Goal: Task Accomplishment & Management: Manage account settings

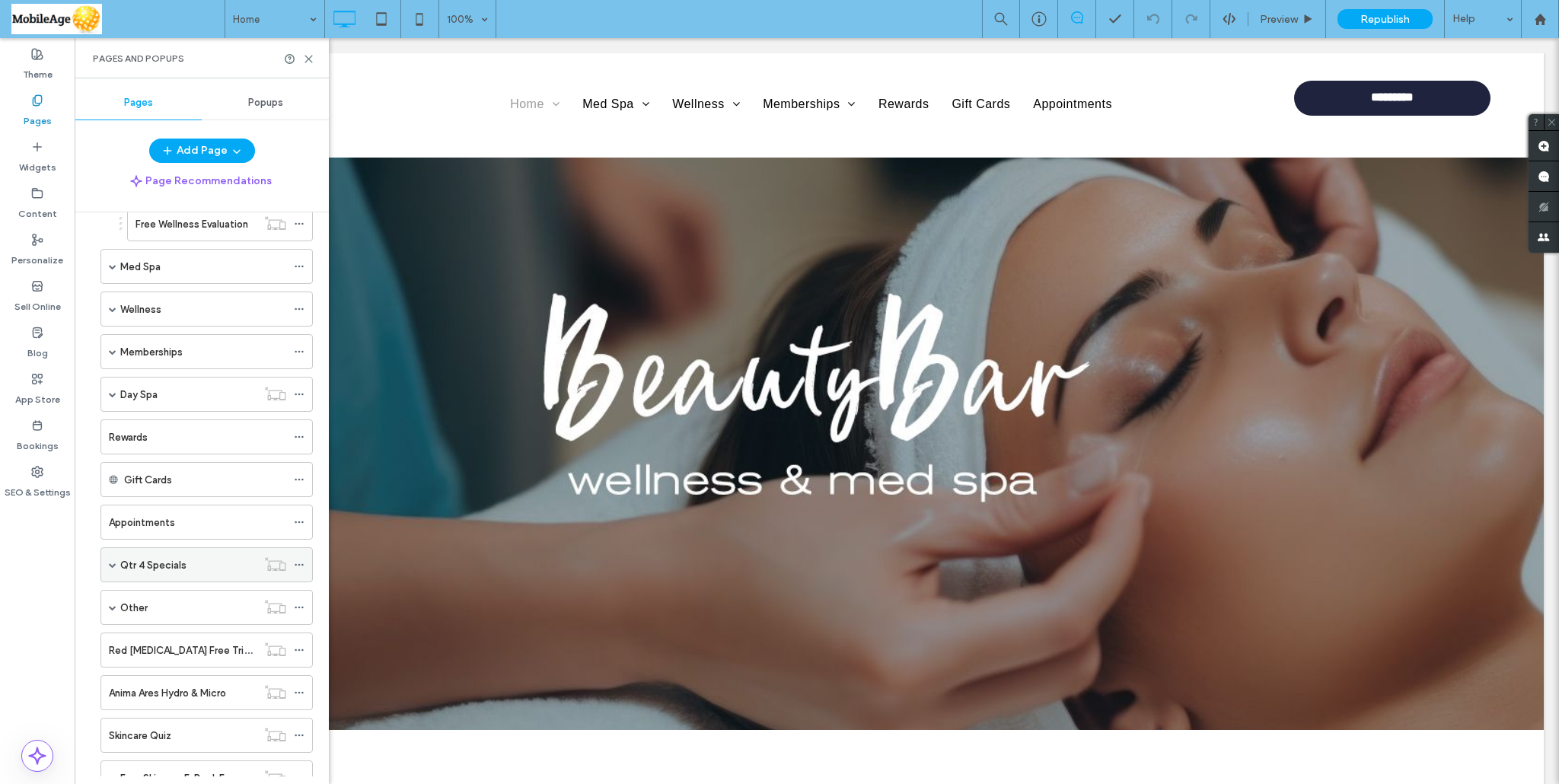
scroll to position [228, 0]
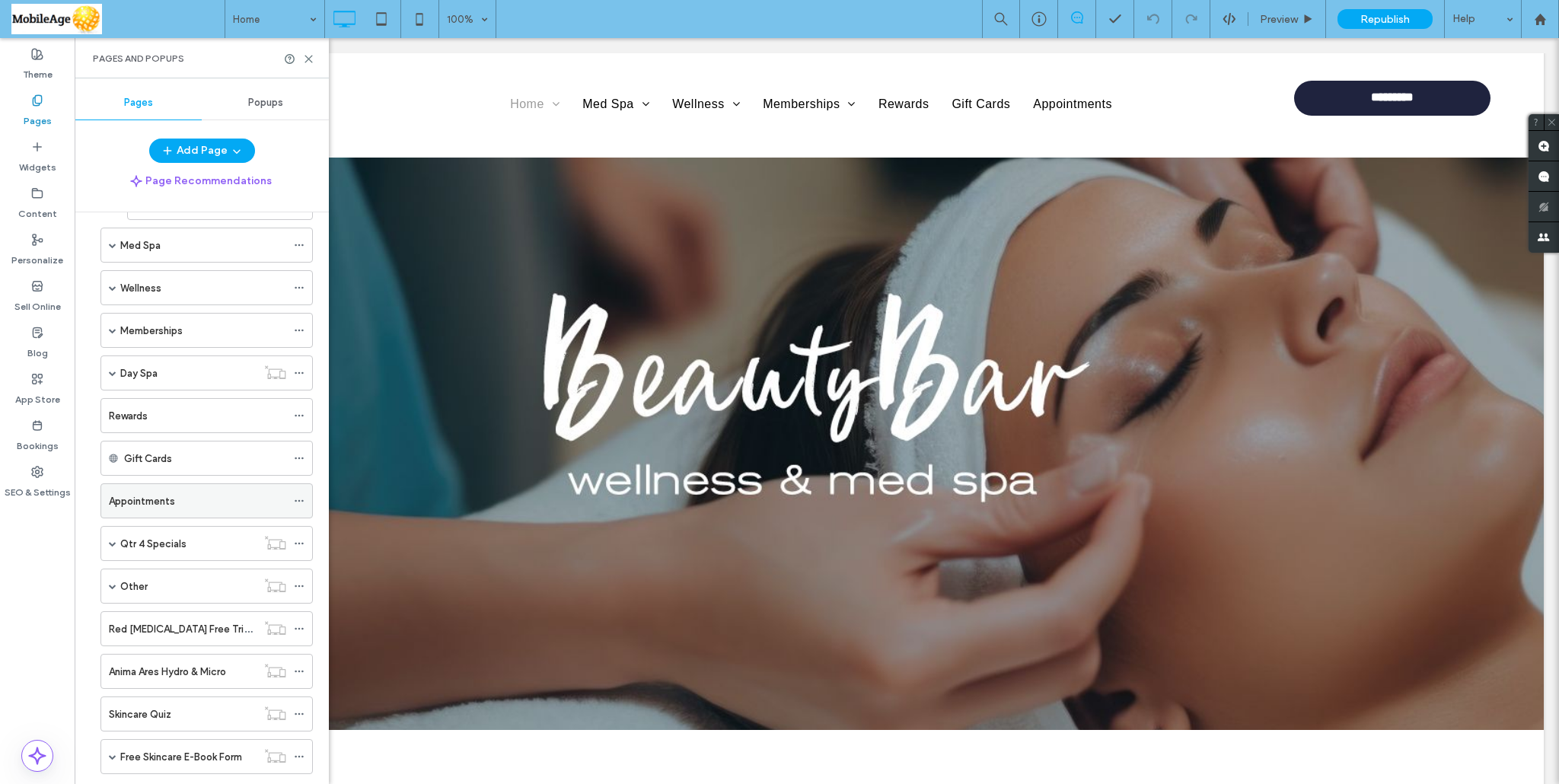
click at [165, 494] on label "Appointments" at bounding box center [141, 500] width 66 height 26
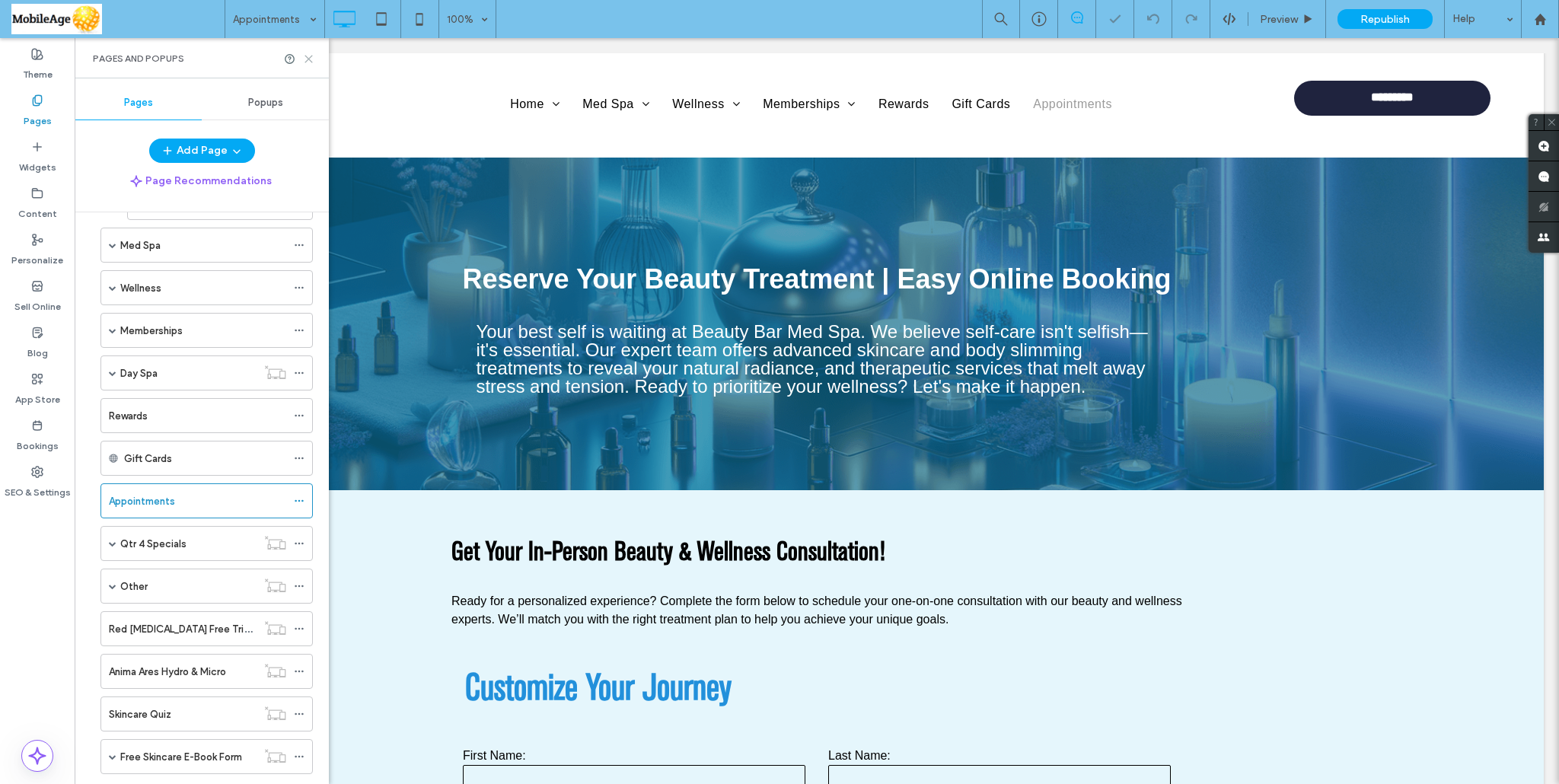
click at [311, 59] on icon at bounding box center [308, 59] width 11 height 11
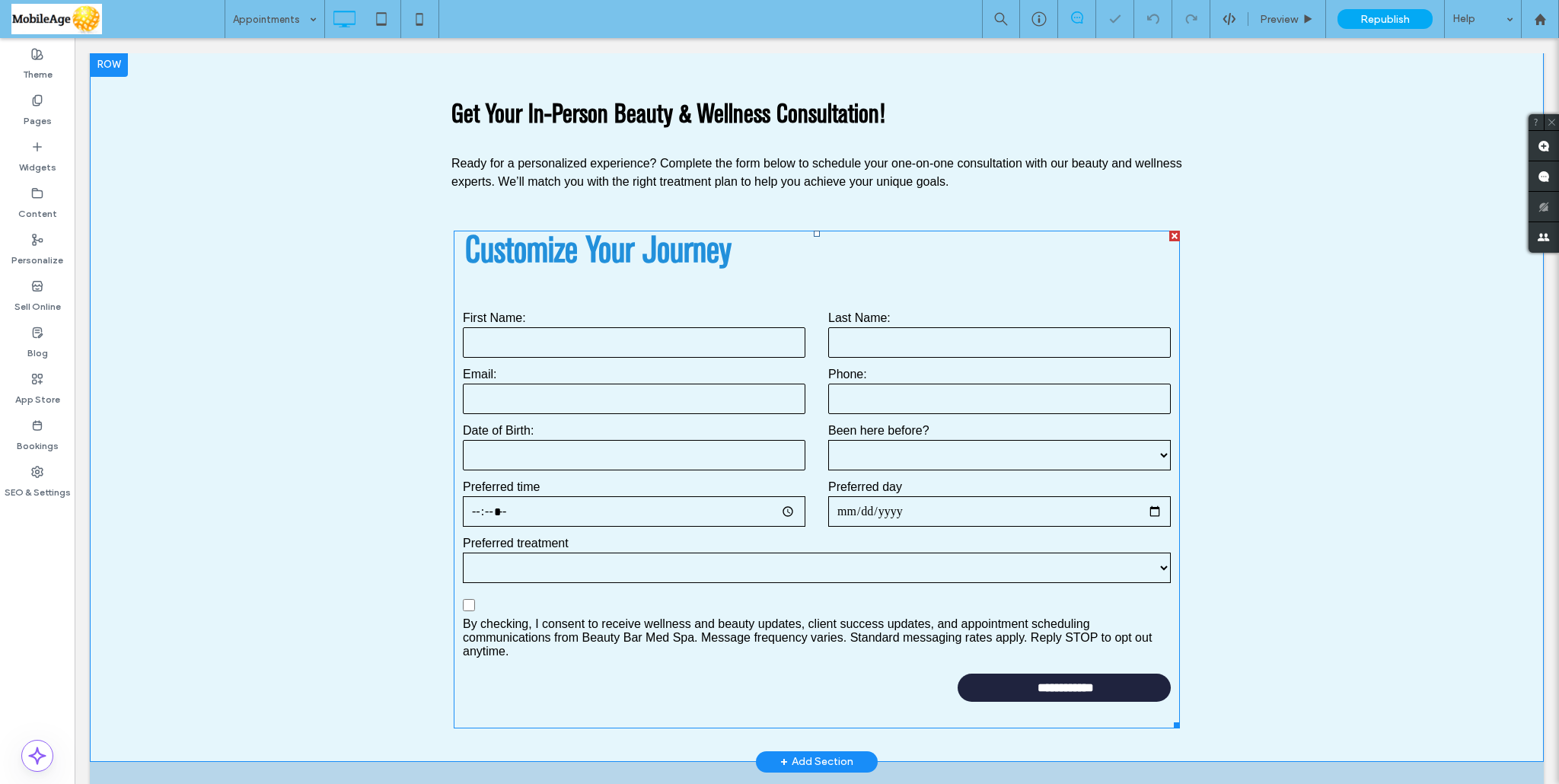
scroll to position [457, 0]
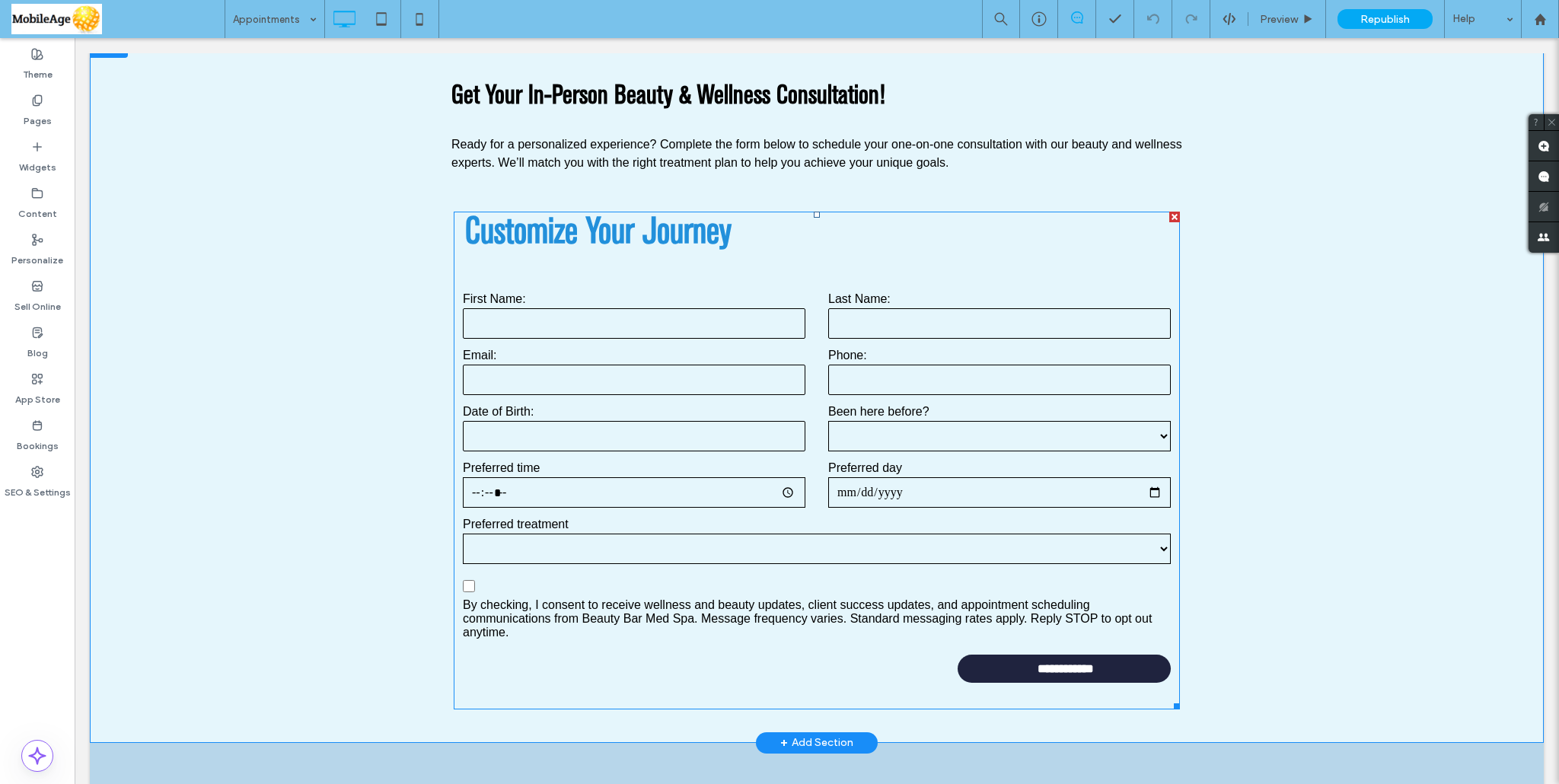
click at [571, 608] on p "By checking, I consent to receive wellness and beauty updates, client success u…" at bounding box center [807, 618] width 689 height 40
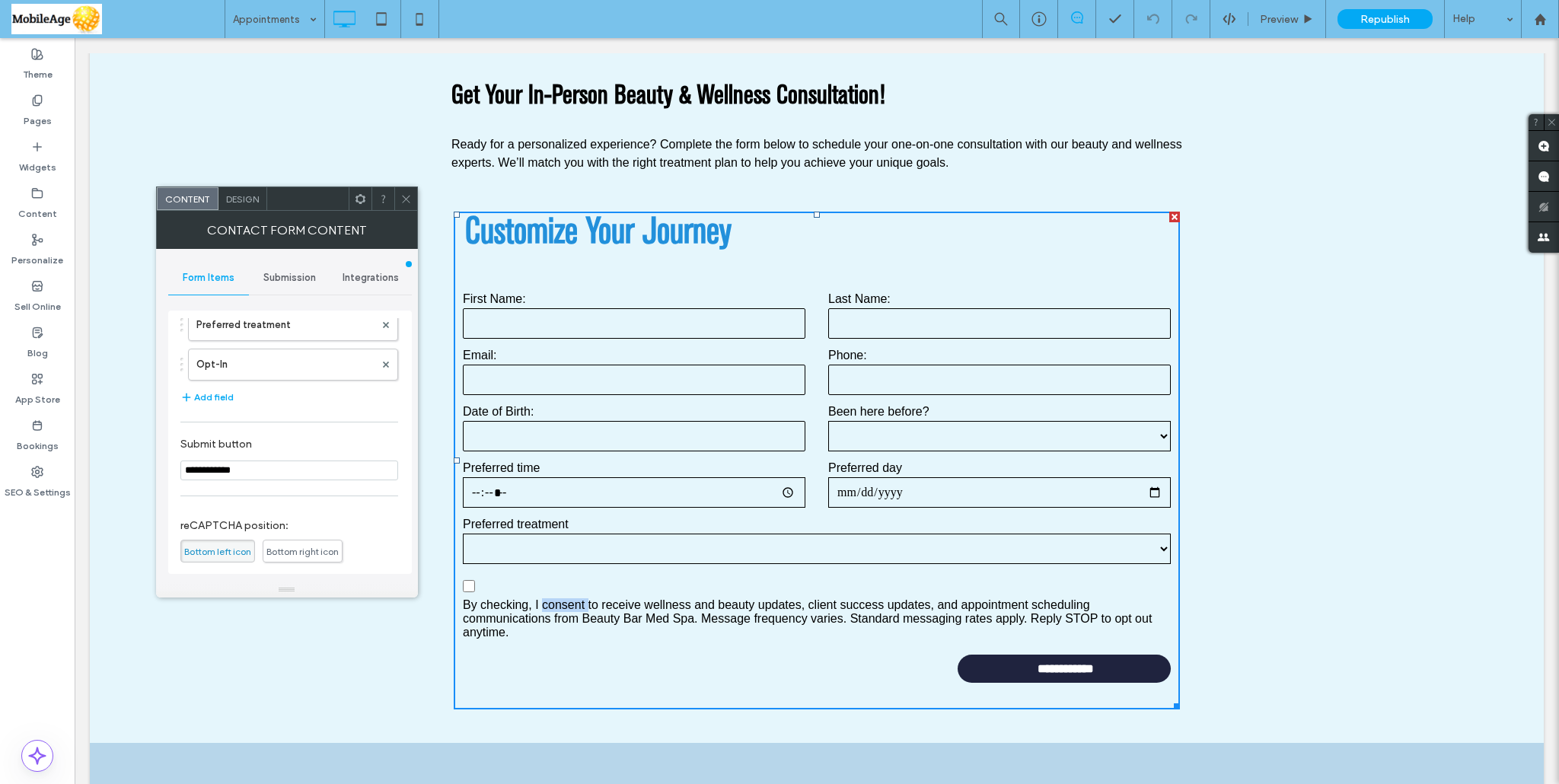
scroll to position [305, 0]
click at [239, 448] on label "Opt-In" at bounding box center [285, 450] width 178 height 31
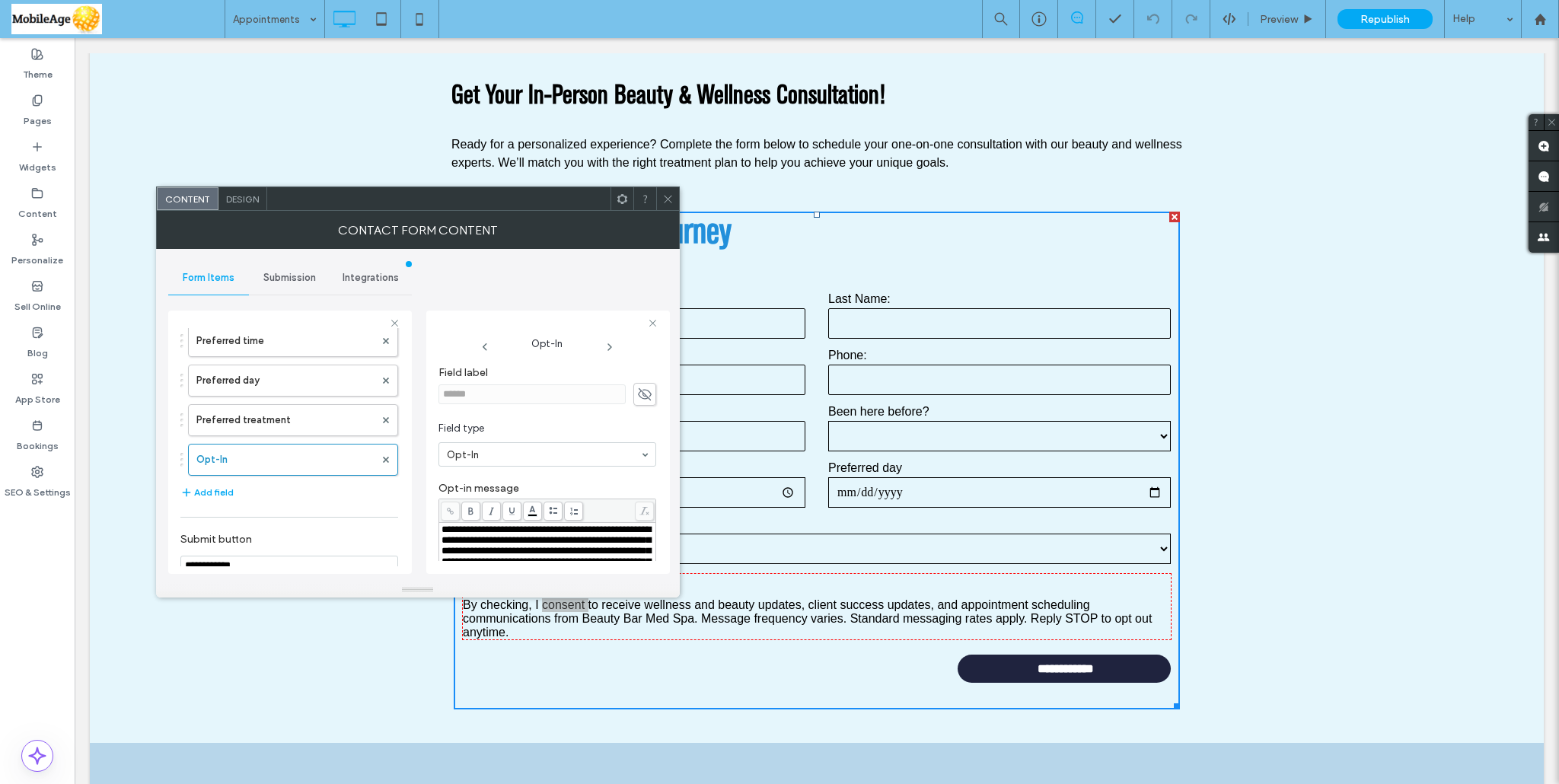
click at [466, 539] on span "**********" at bounding box center [546, 550] width 209 height 53
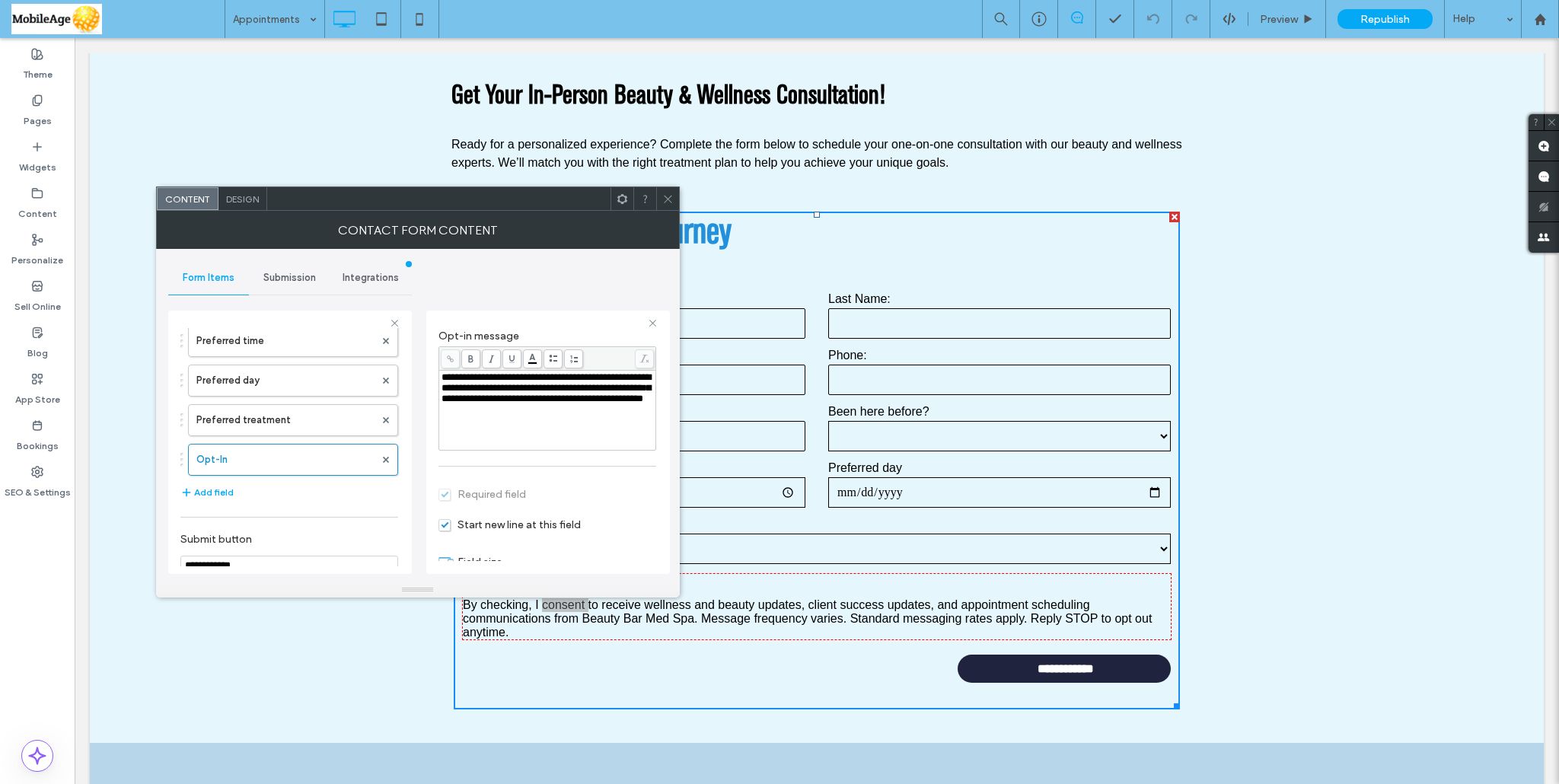
scroll to position [183, 0]
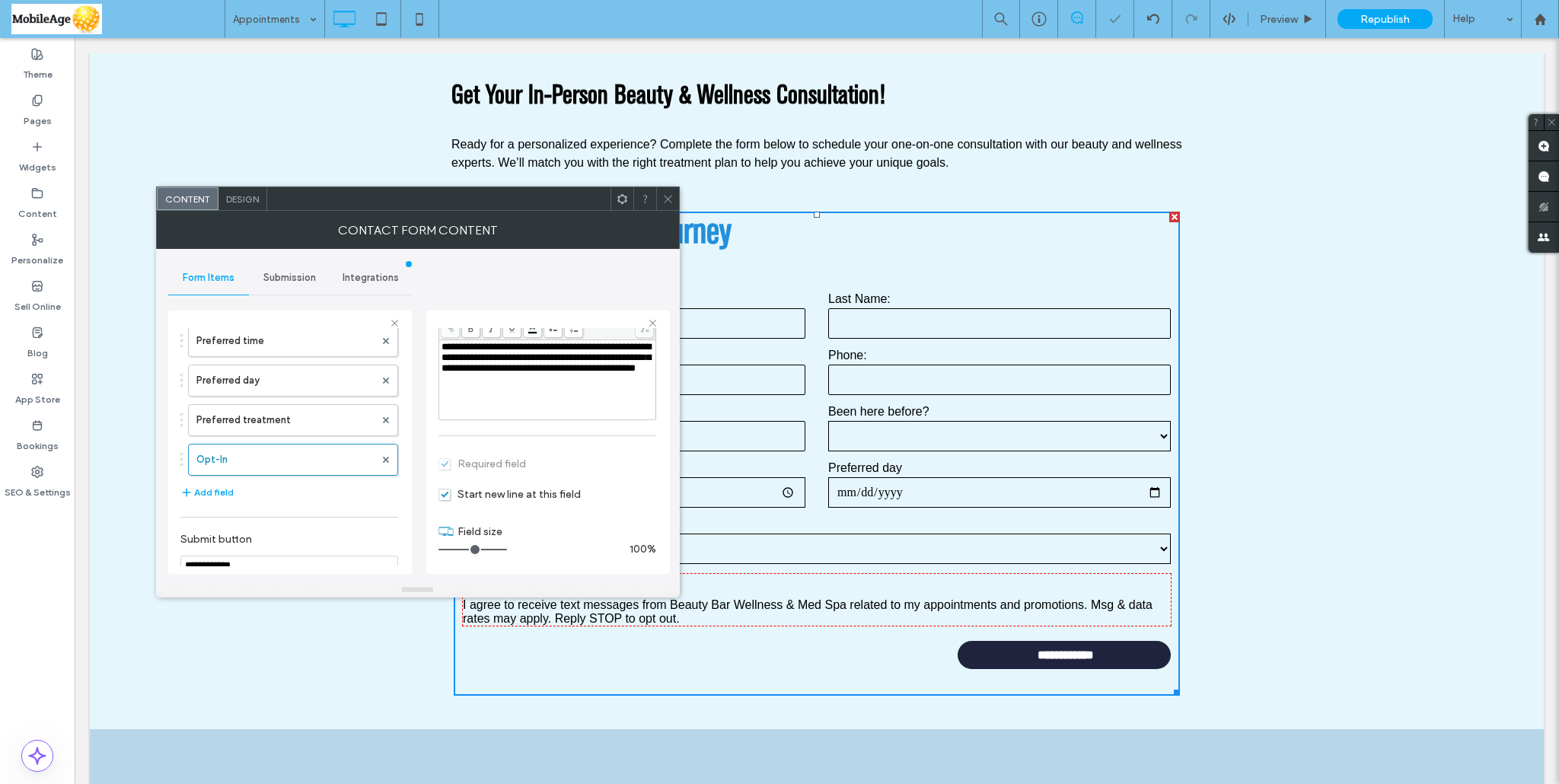
click at [669, 194] on icon at bounding box center [668, 198] width 11 height 11
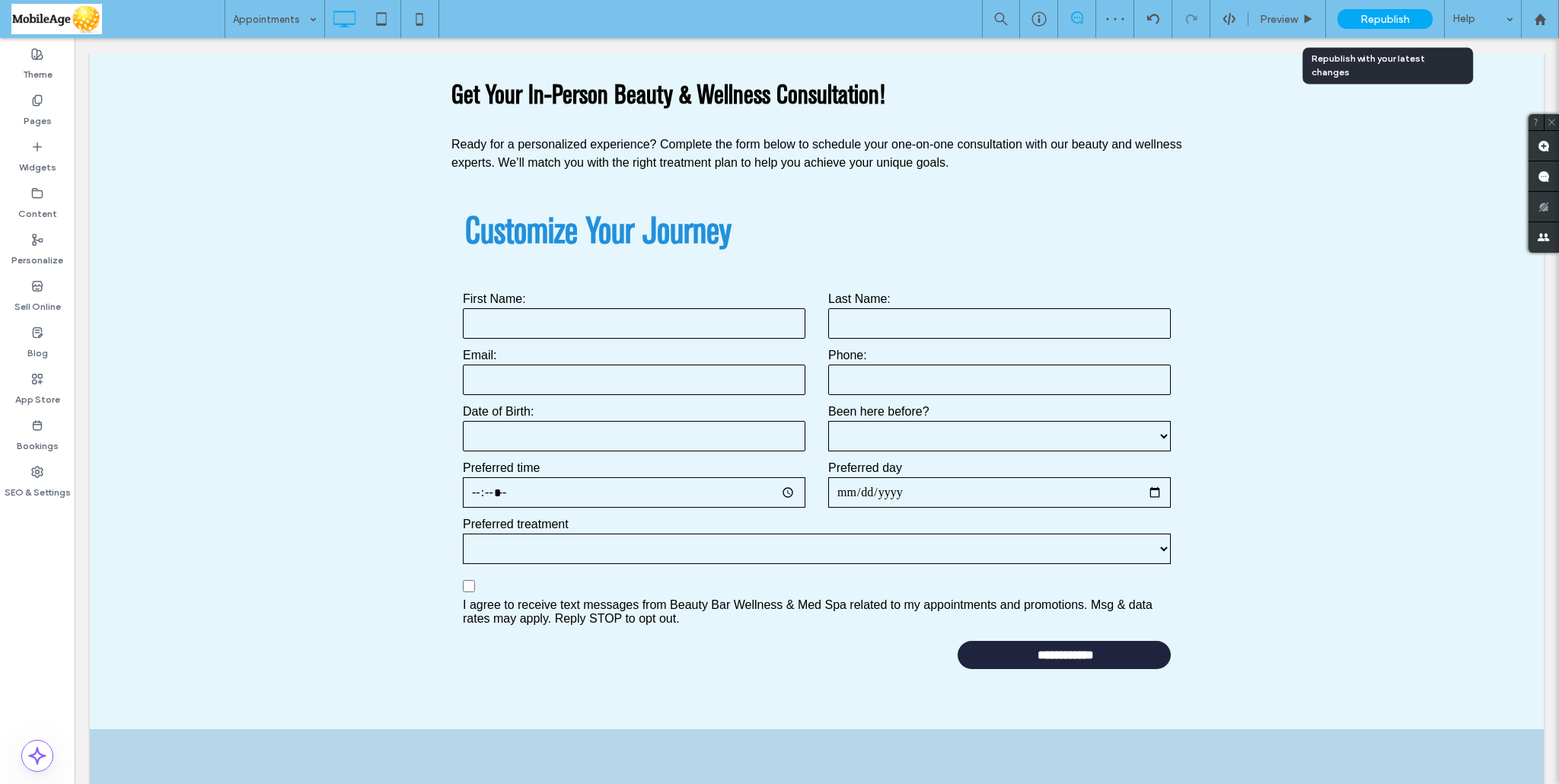
click at [1397, 14] on span "Republish" at bounding box center [1385, 19] width 49 height 13
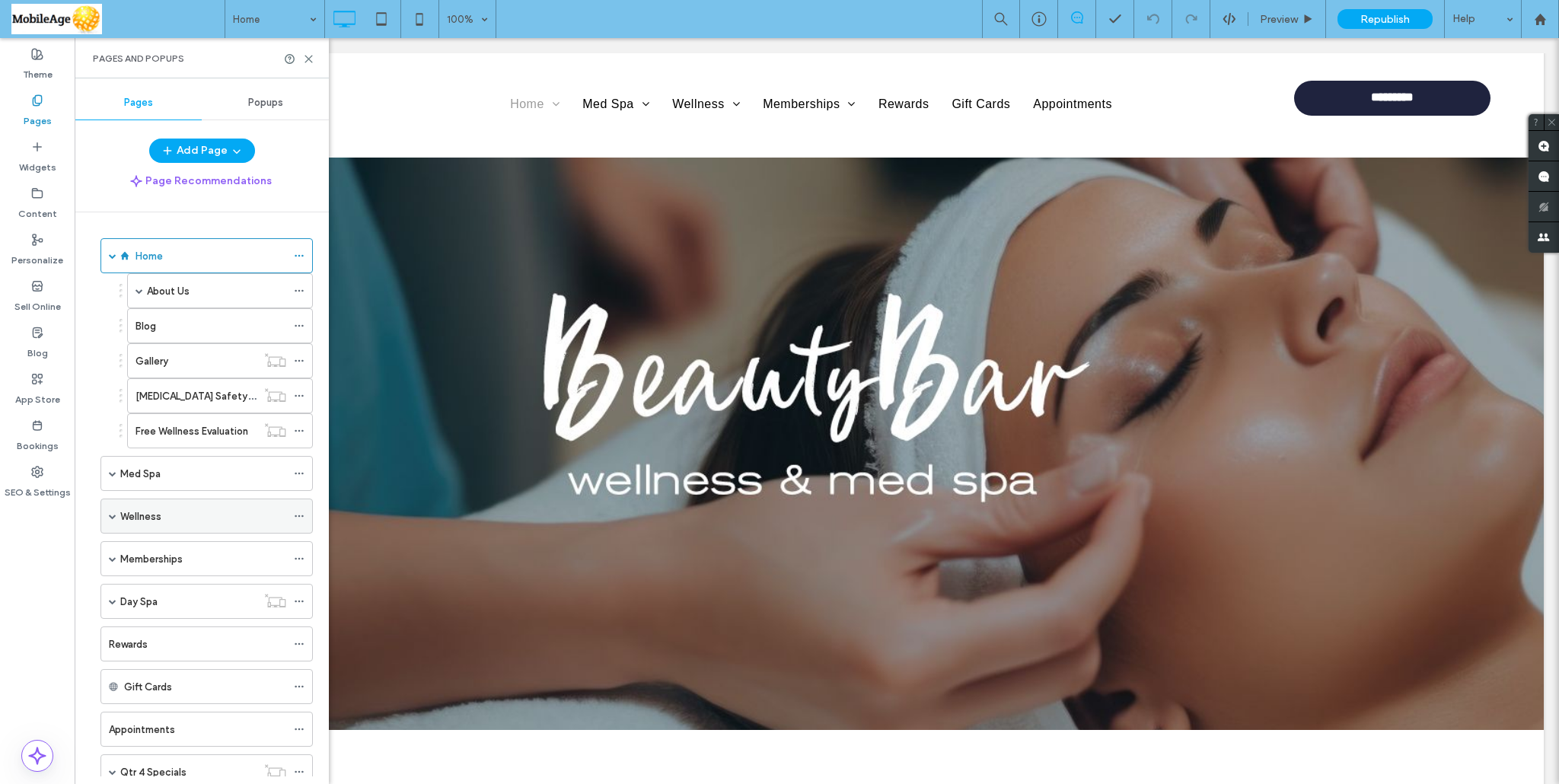
click at [119, 508] on div "Wellness" at bounding box center [206, 516] width 213 height 35
click at [112, 512] on span at bounding box center [112, 515] width 8 height 8
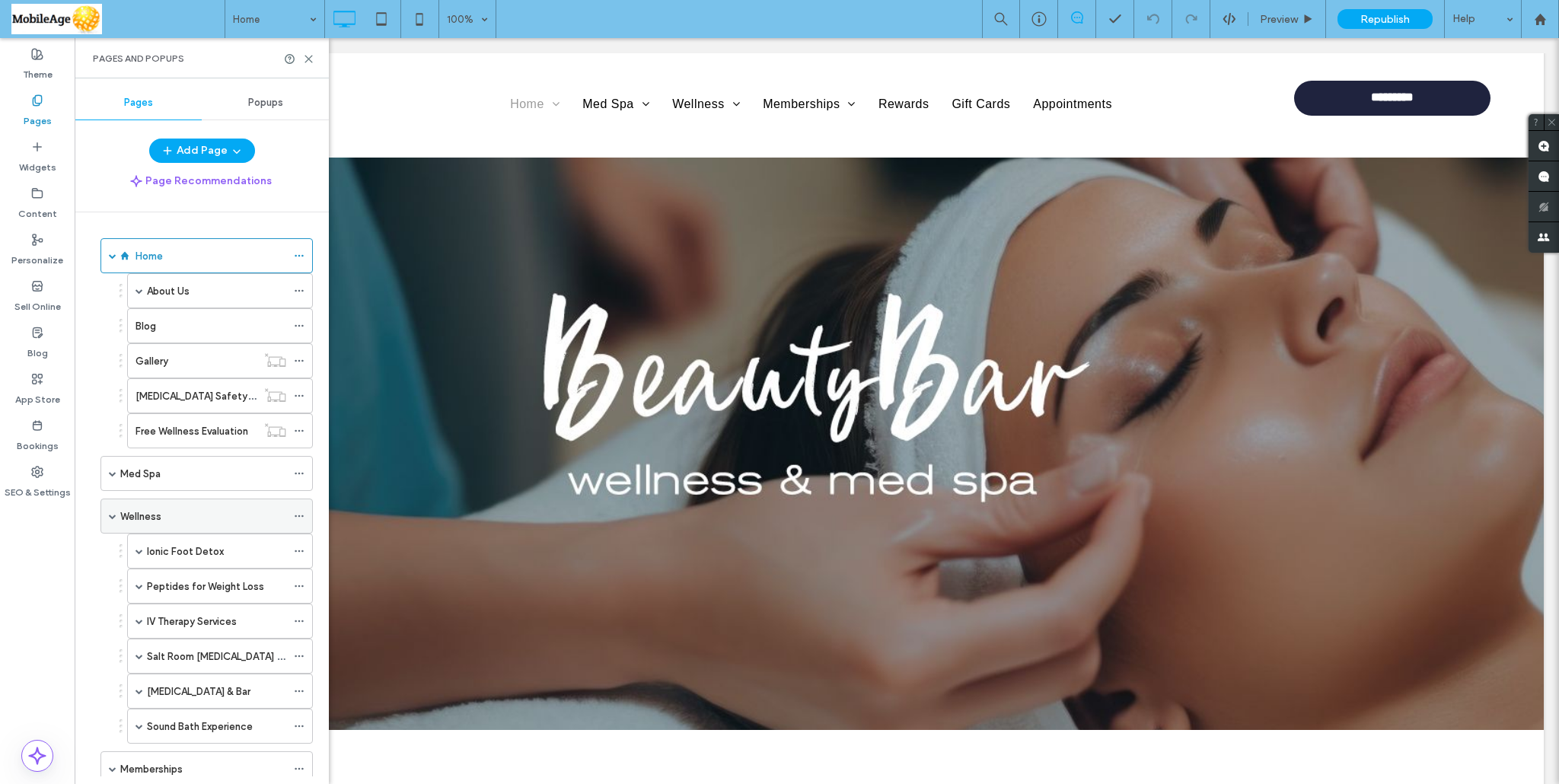
scroll to position [76, 0]
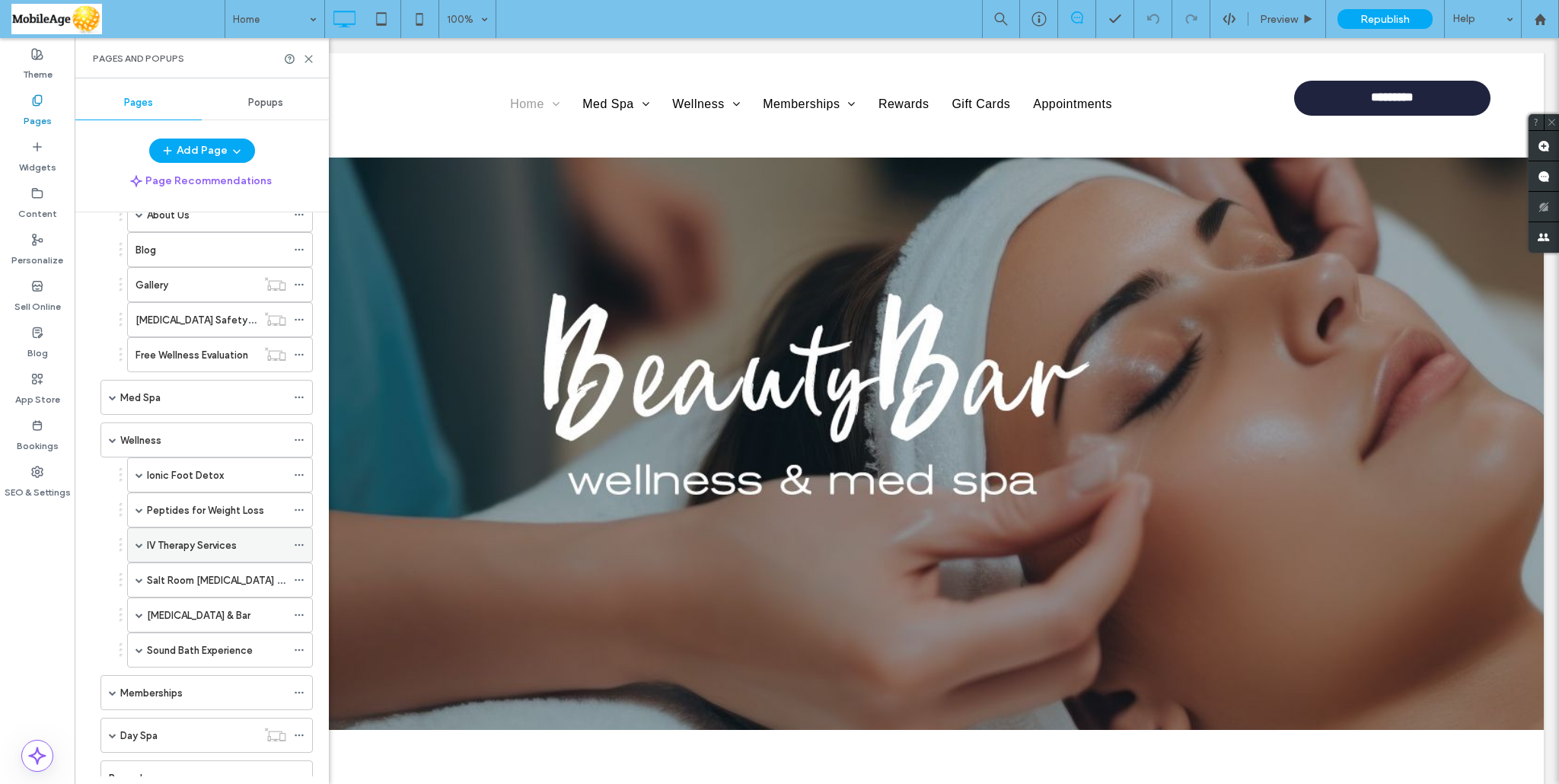
click at [162, 544] on label "IV Therapy Services" at bounding box center [191, 545] width 90 height 26
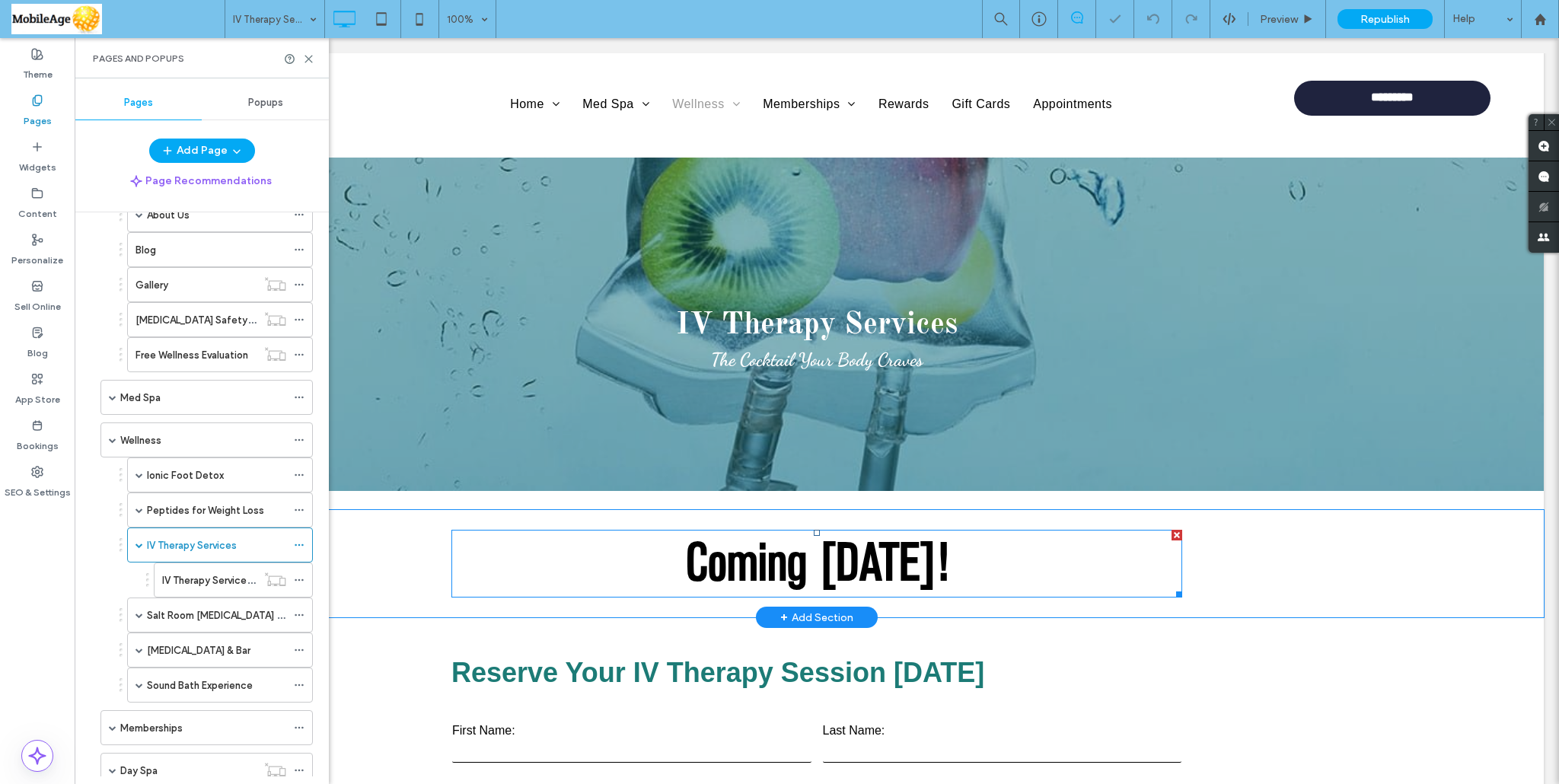
click at [864, 553] on span "Coming October 8th!" at bounding box center [817, 565] width 263 height 46
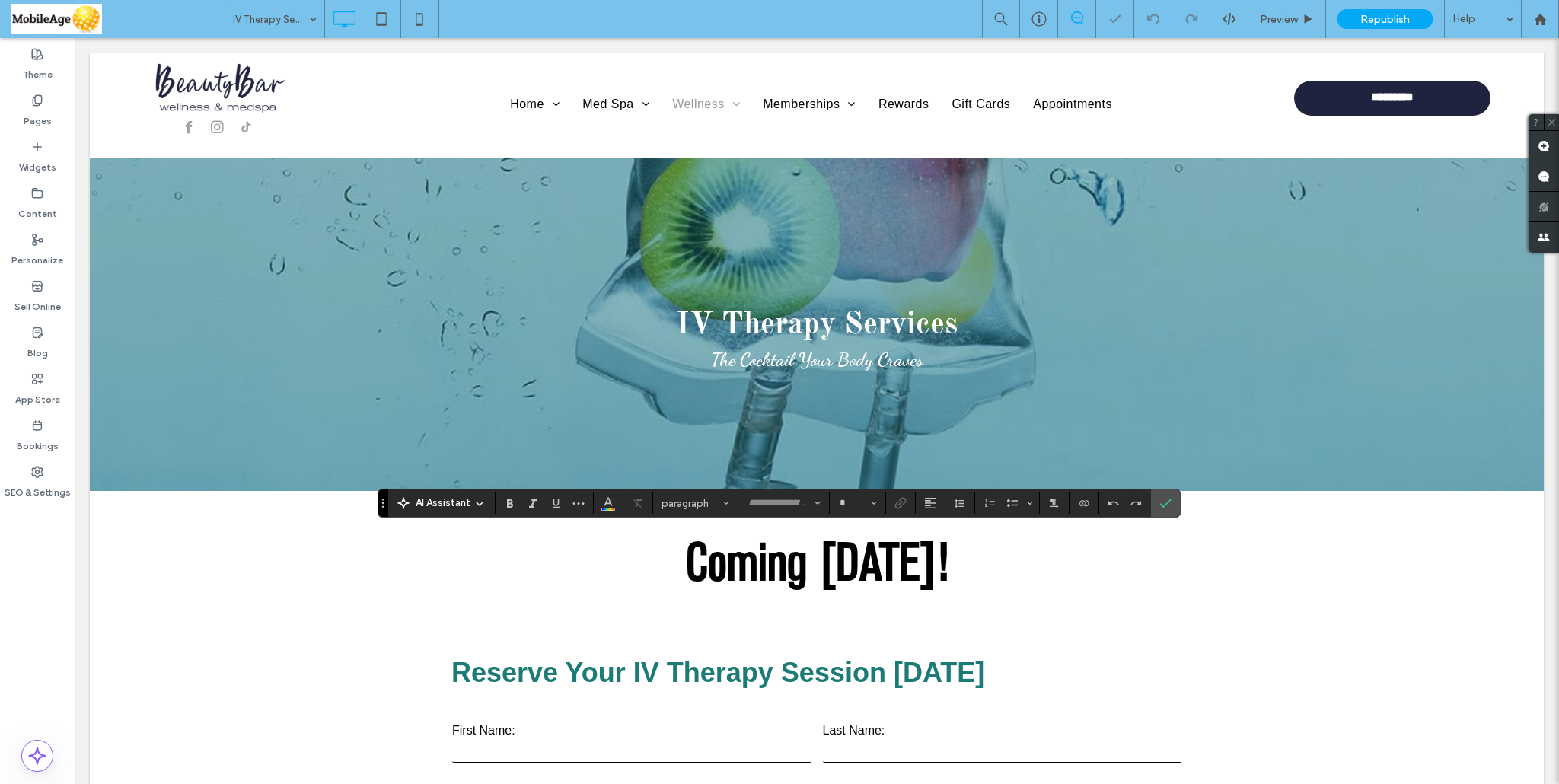
type input "**********"
type input "**"
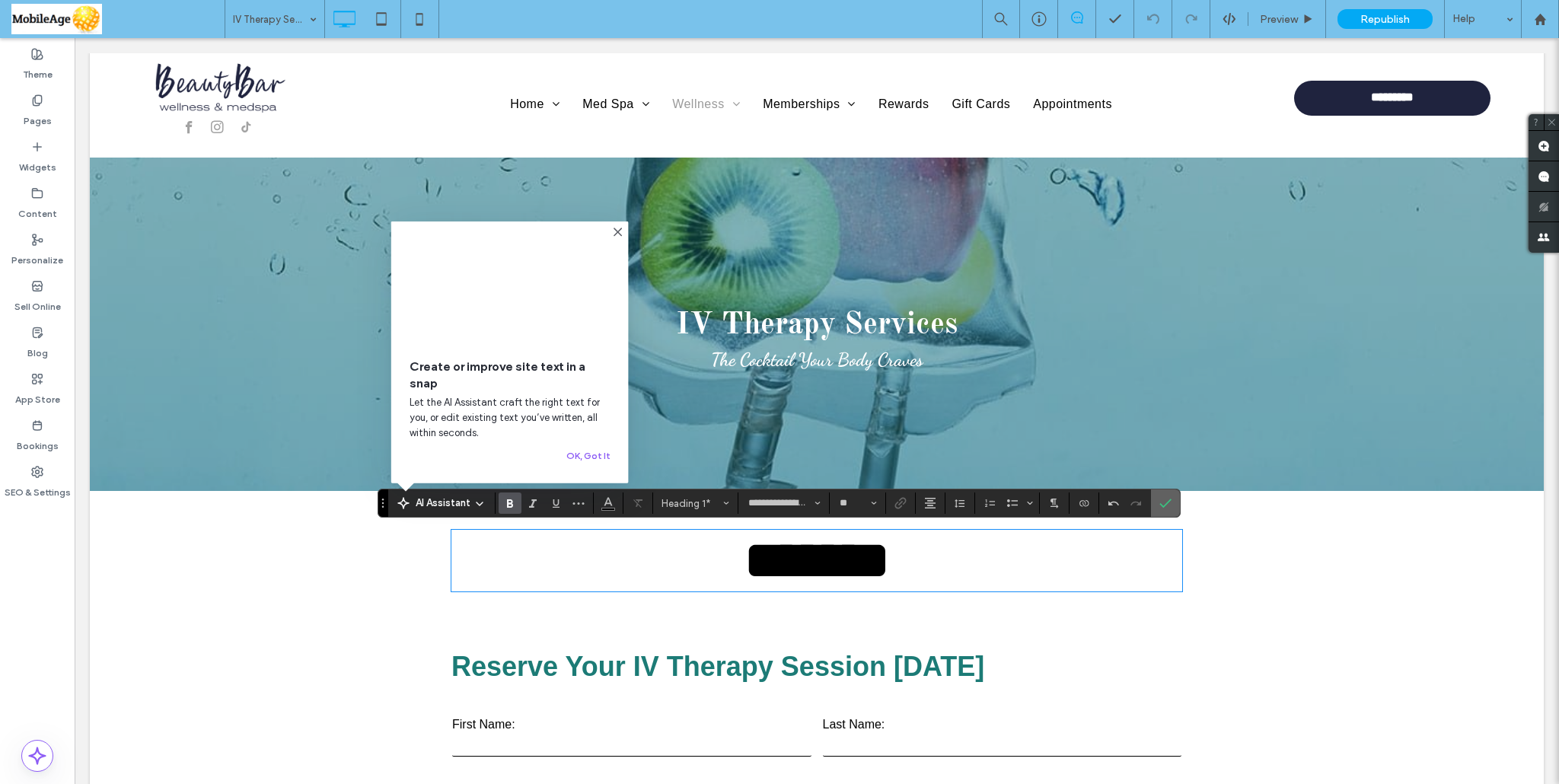
drag, startPoint x: 1166, startPoint y: 506, endPoint x: 1081, endPoint y: 479, distance: 89.2
click at [1166, 506] on icon "Confirm" at bounding box center [1166, 503] width 12 height 12
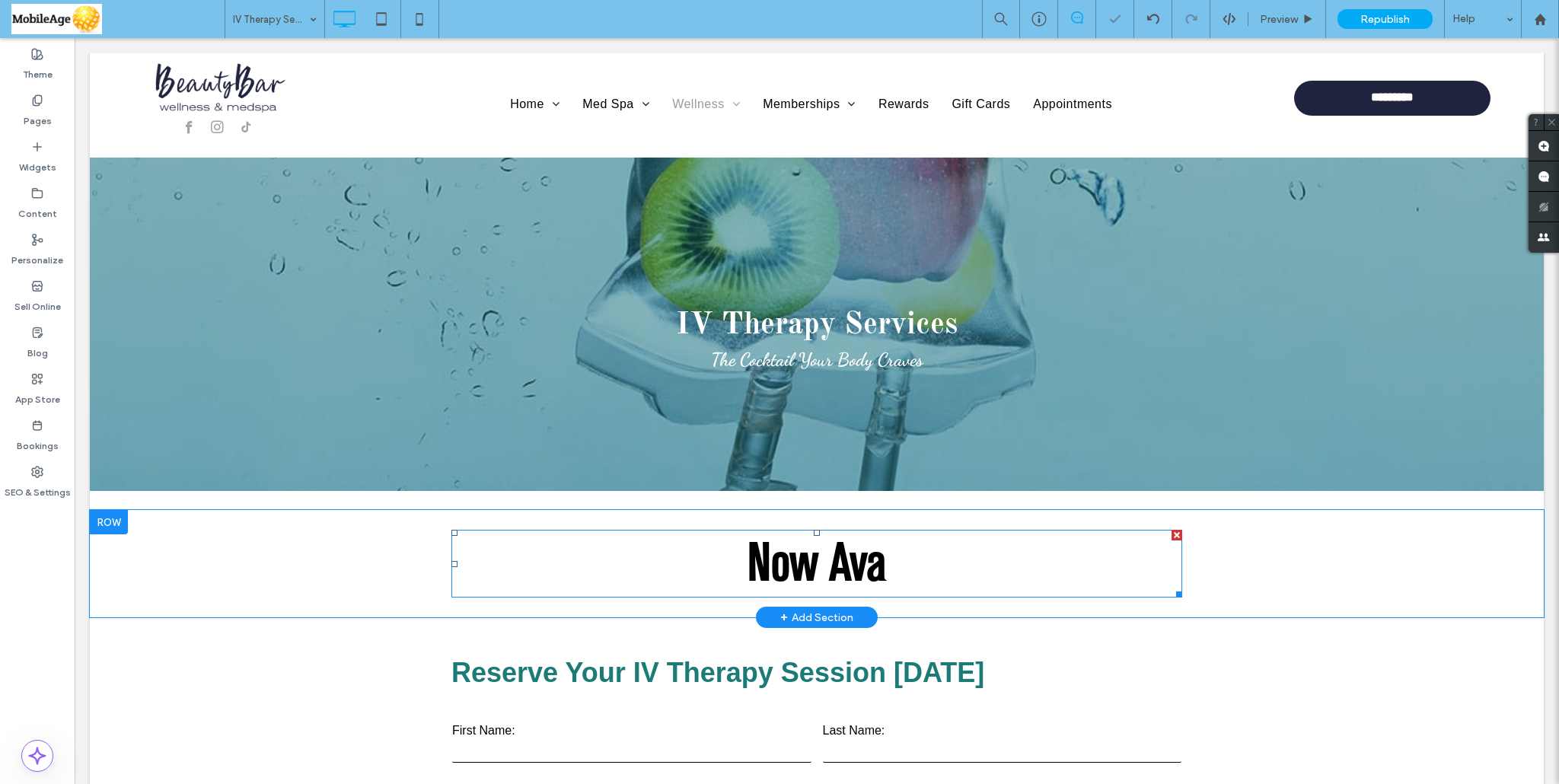
click at [1172, 529] on div at bounding box center [1177, 535] width 11 height 11
click at [0, 0] on div at bounding box center [0, 0] width 0 height 0
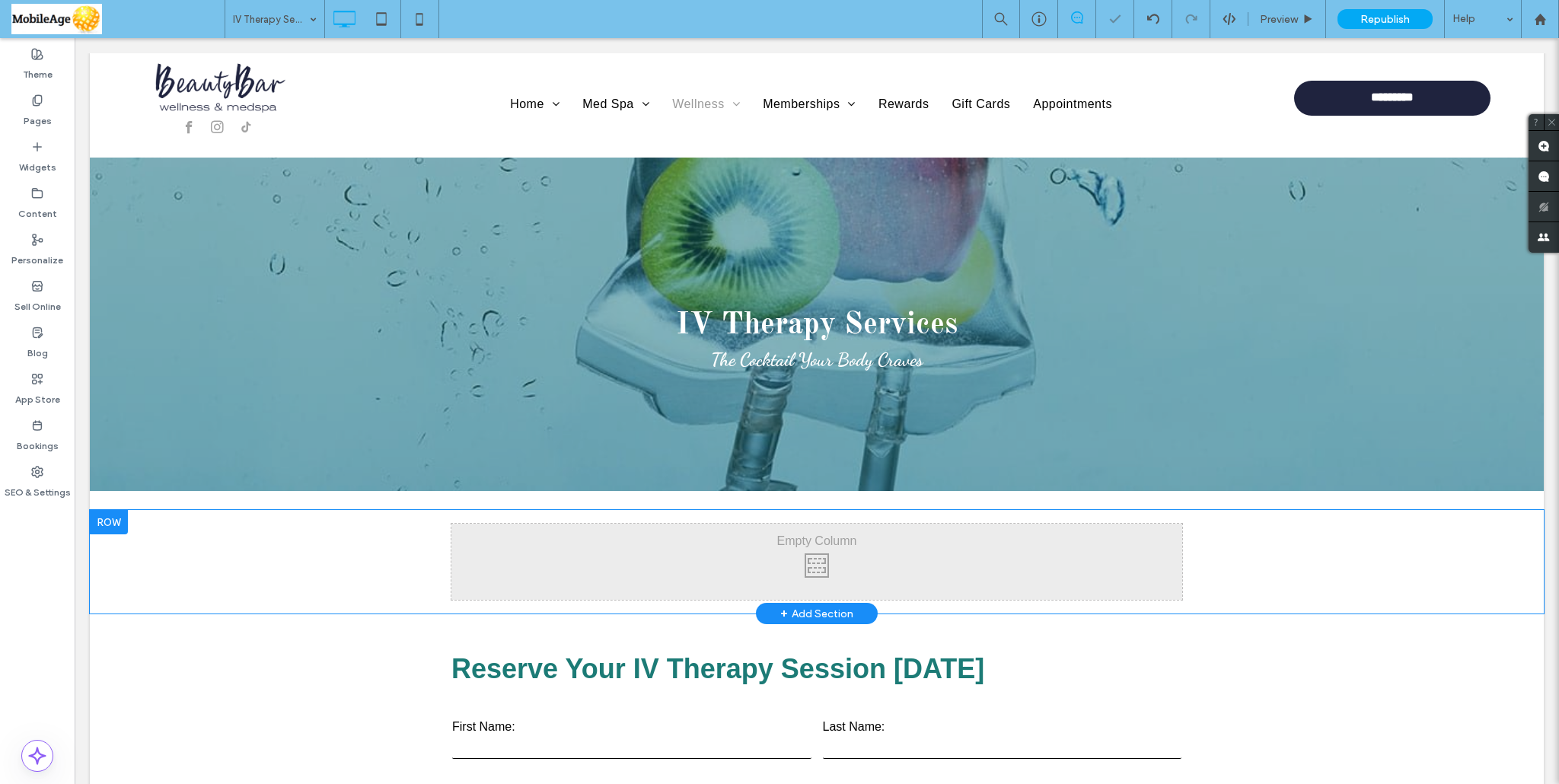
click at [105, 526] on div at bounding box center [108, 522] width 38 height 25
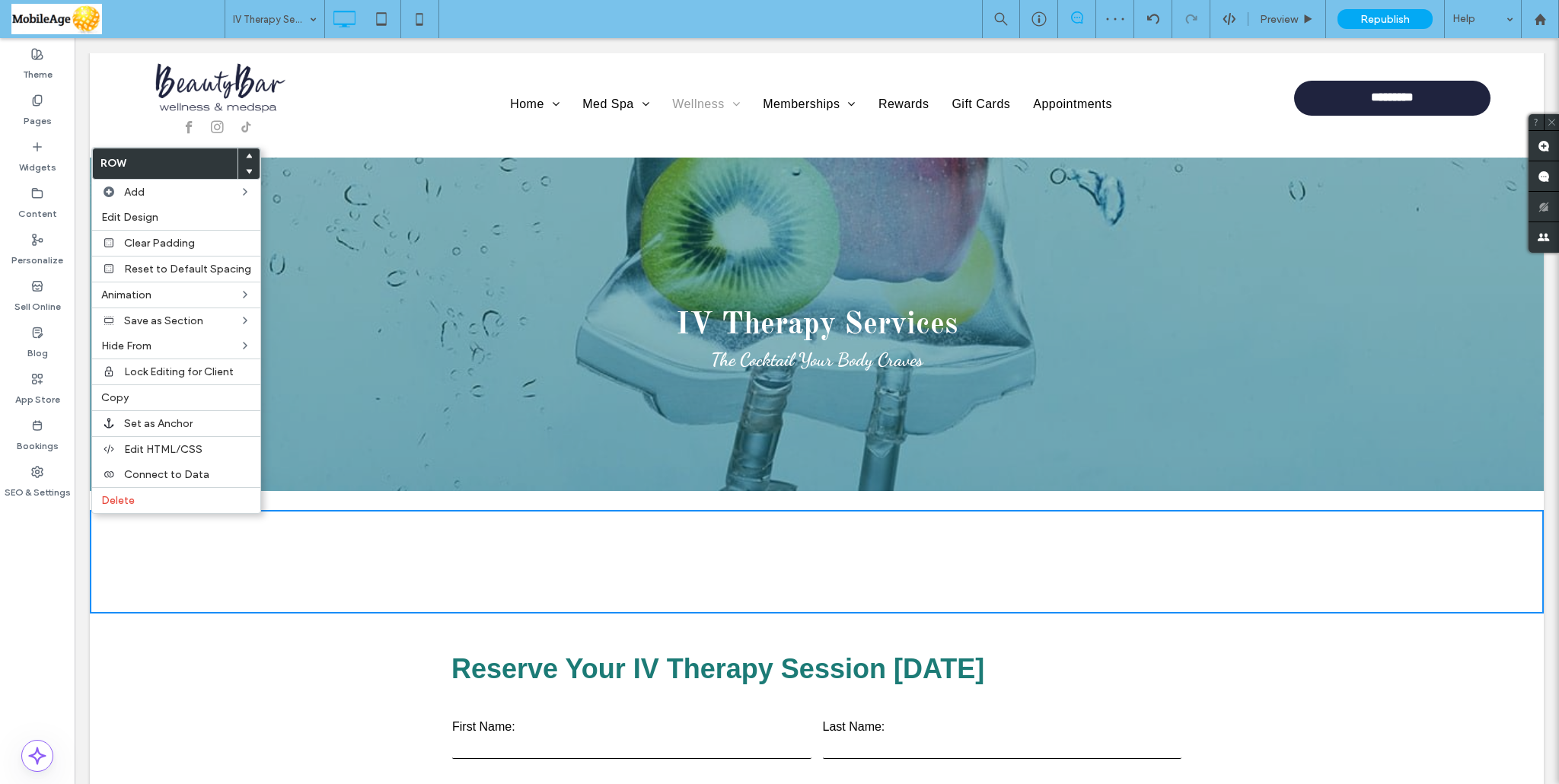
drag, startPoint x: 138, startPoint y: 500, endPoint x: 137, endPoint y: 509, distance: 9.1
click at [137, 500] on label "Delete" at bounding box center [176, 500] width 150 height 13
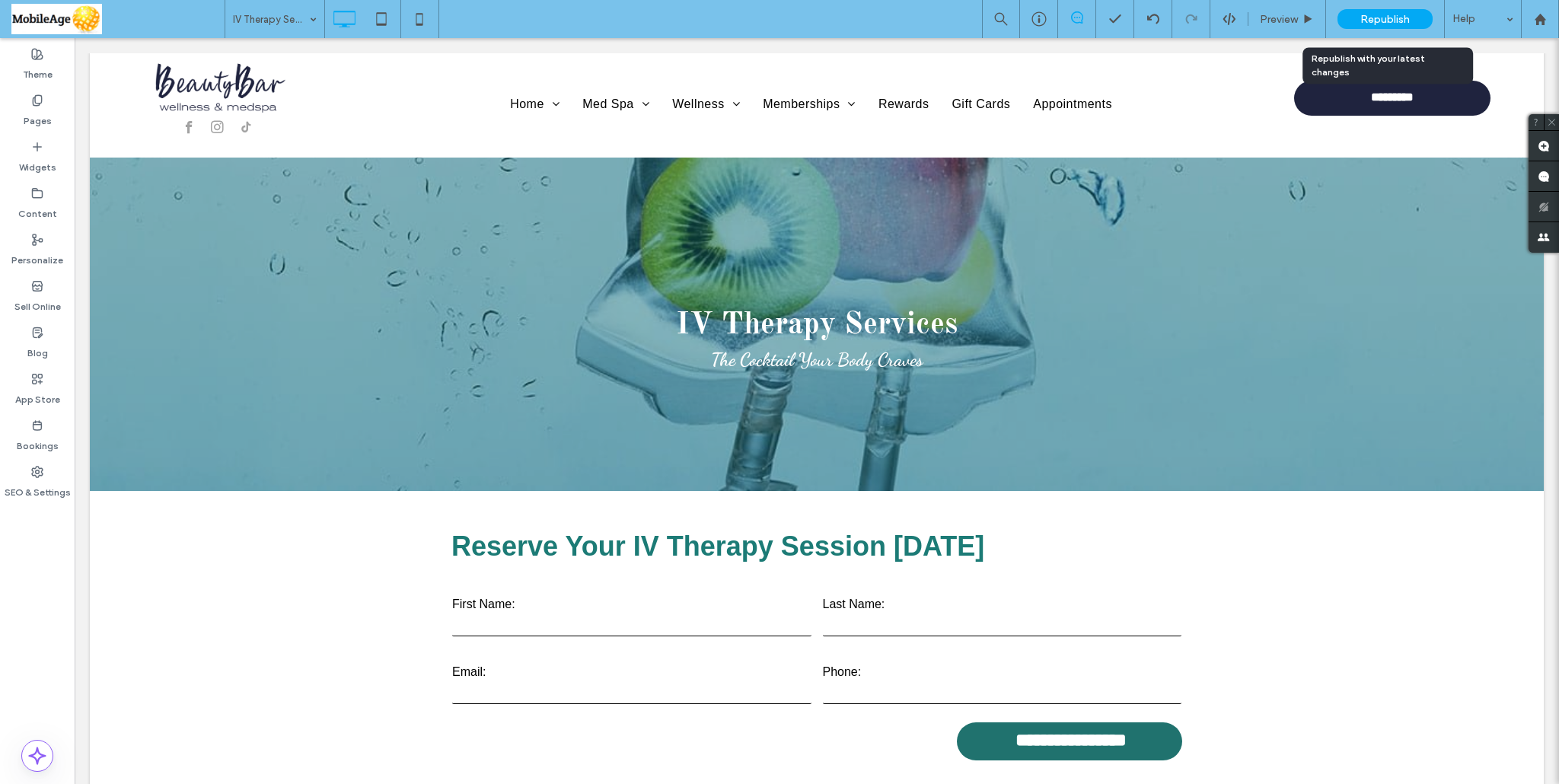
click at [1359, 18] on div "Republish" at bounding box center [1385, 18] width 95 height 20
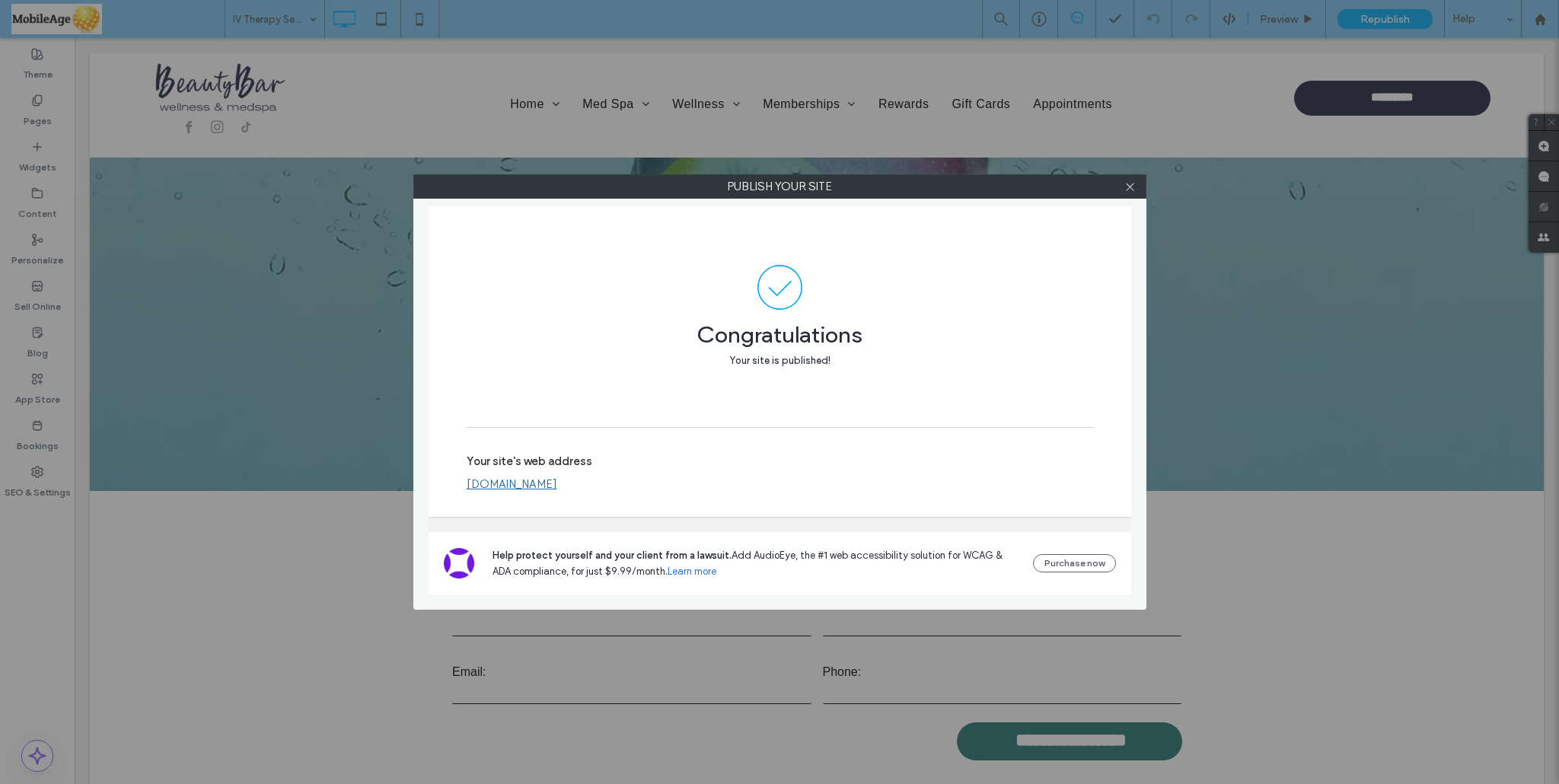
click at [519, 482] on link "[DOMAIN_NAME]" at bounding box center [511, 484] width 90 height 14
